Goal: Browse casually

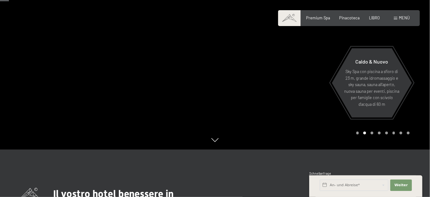
scroll to position [57, 0]
click at [271, 75] on div at bounding box center [322, 46] width 215 height 206
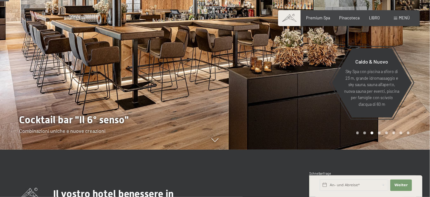
click at [271, 75] on div at bounding box center [322, 46] width 215 height 206
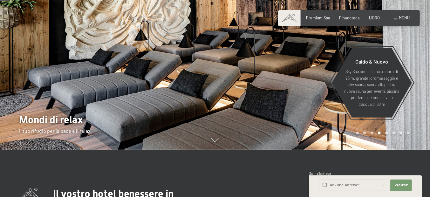
click at [271, 75] on div at bounding box center [322, 46] width 215 height 206
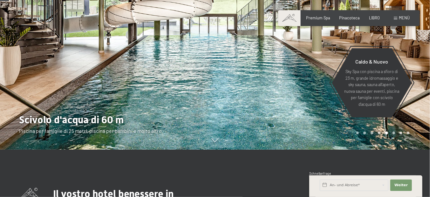
click at [271, 75] on div at bounding box center [322, 46] width 215 height 206
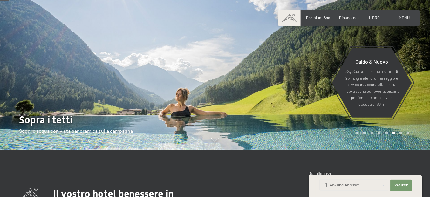
click at [271, 75] on div at bounding box center [322, 46] width 215 height 206
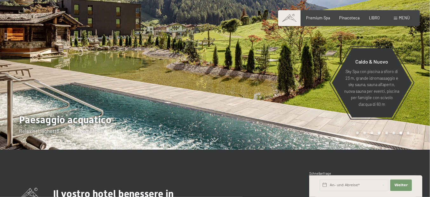
click at [271, 75] on div at bounding box center [322, 46] width 215 height 206
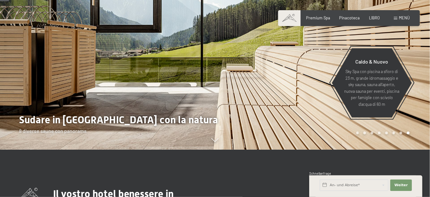
click at [271, 75] on div at bounding box center [322, 46] width 215 height 206
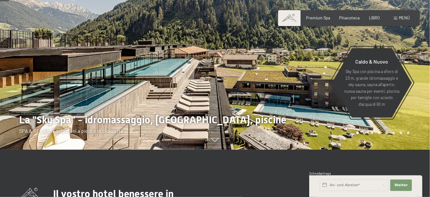
click at [271, 75] on div at bounding box center [322, 46] width 215 height 206
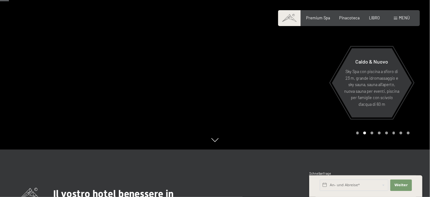
click at [271, 75] on div at bounding box center [322, 46] width 215 height 206
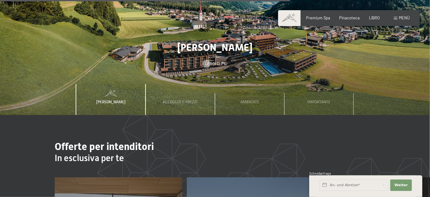
scroll to position [1708, 0]
